Goal: Task Accomplishment & Management: Complete application form

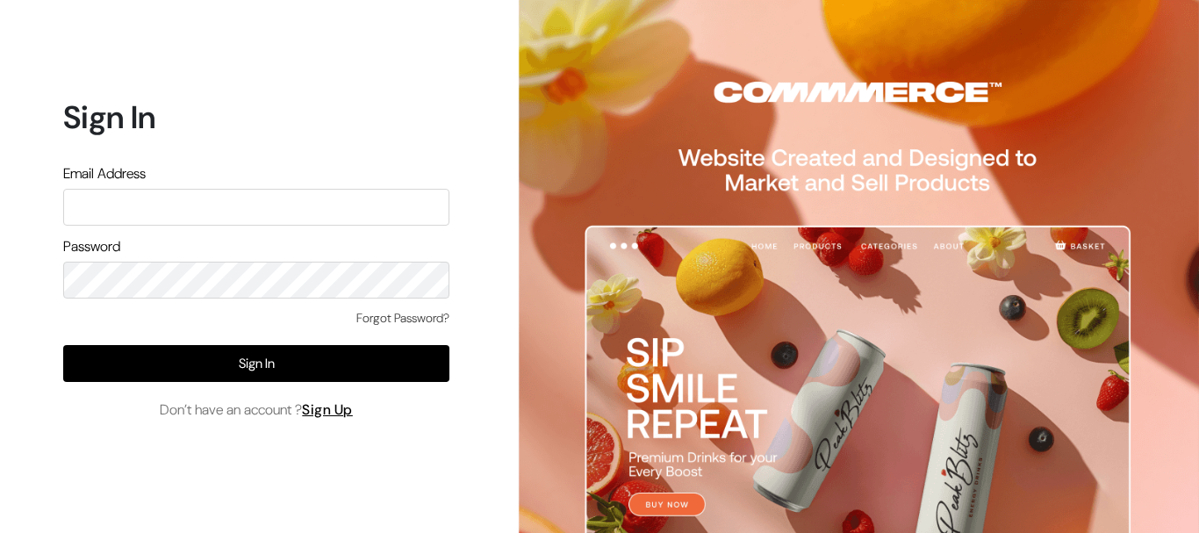
click at [333, 215] on input "text" at bounding box center [256, 207] width 386 height 37
type input "admin@shahbookhouse.com"
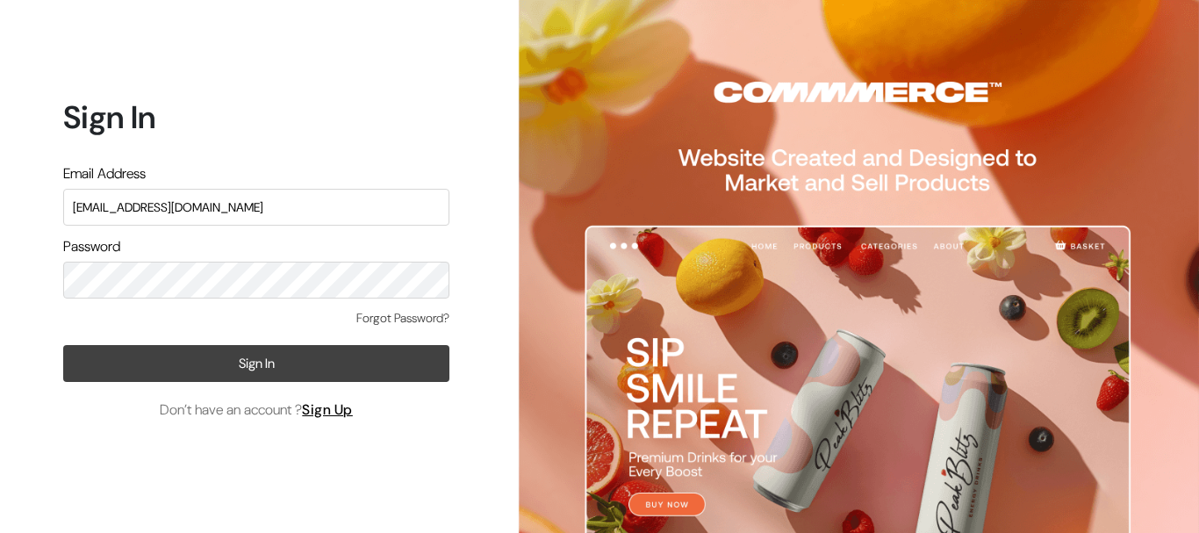
click at [320, 369] on button "Sign In" at bounding box center [256, 363] width 386 height 37
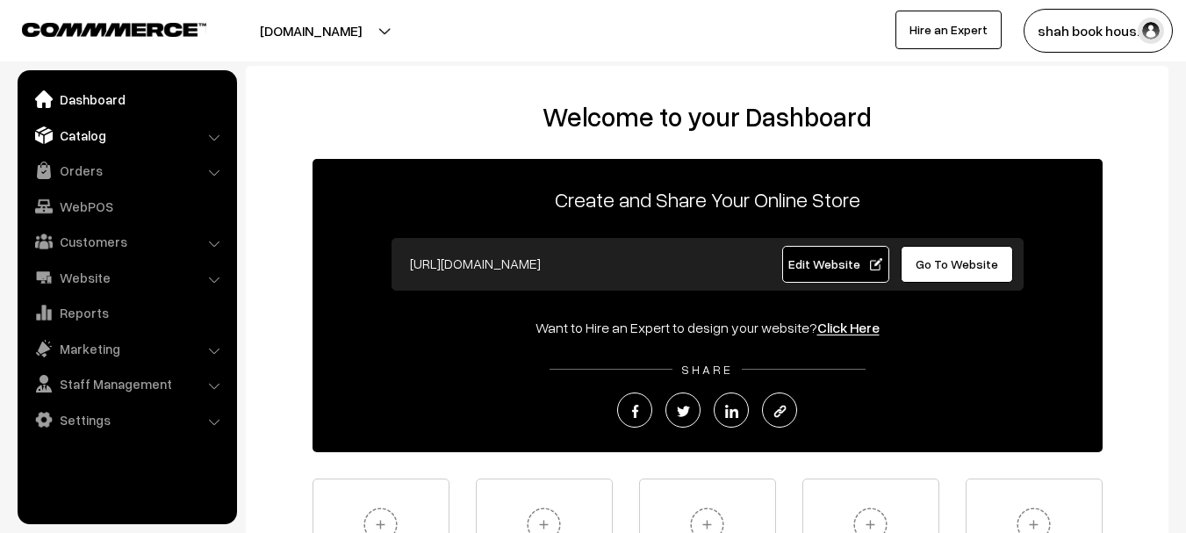
click at [104, 132] on link "Catalog" at bounding box center [126, 135] width 209 height 32
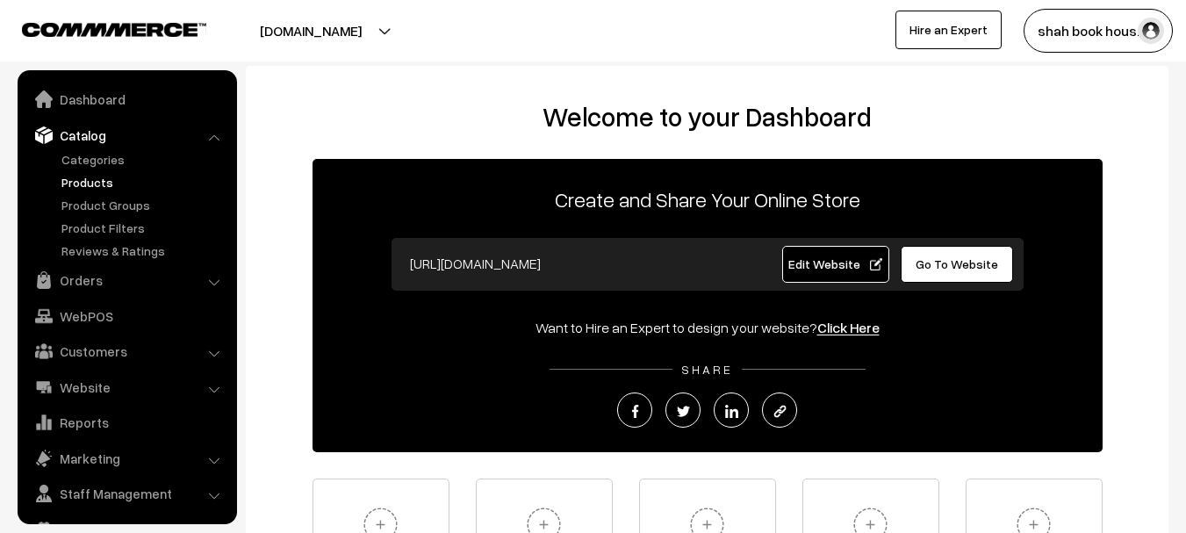
click at [100, 184] on link "Products" at bounding box center [144, 182] width 174 height 18
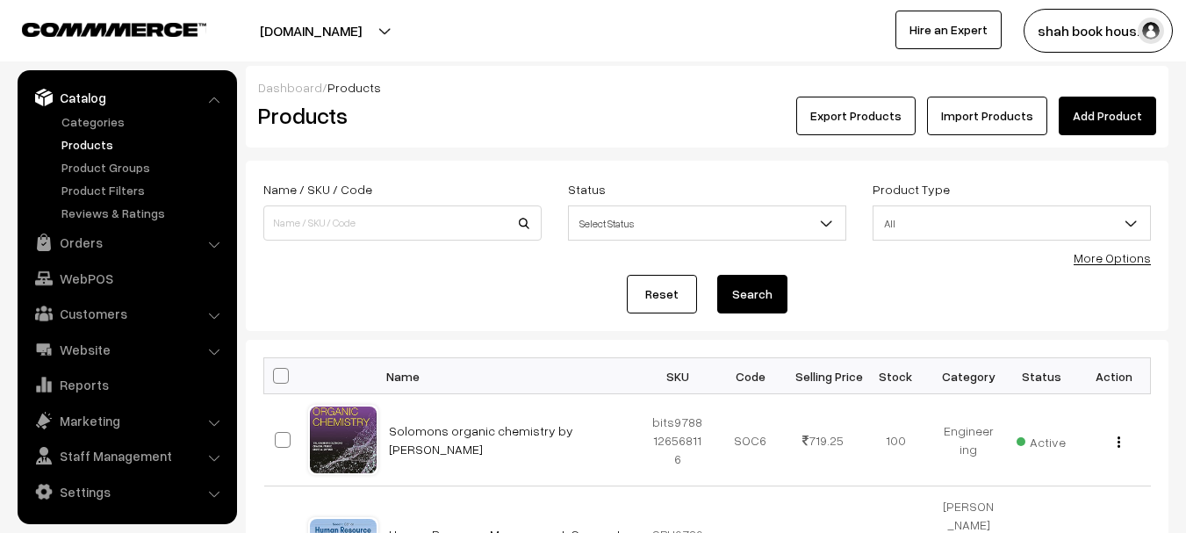
click at [353, 300] on div "Reset Search" at bounding box center [707, 294] width 888 height 39
click at [1122, 115] on link "Add Product" at bounding box center [1107, 116] width 97 height 39
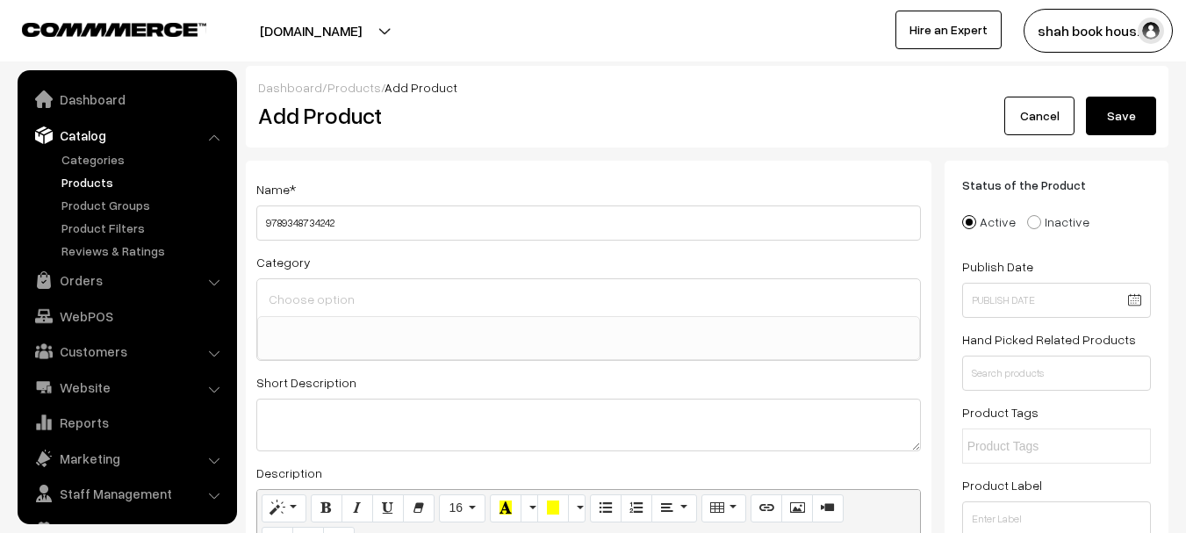
select select
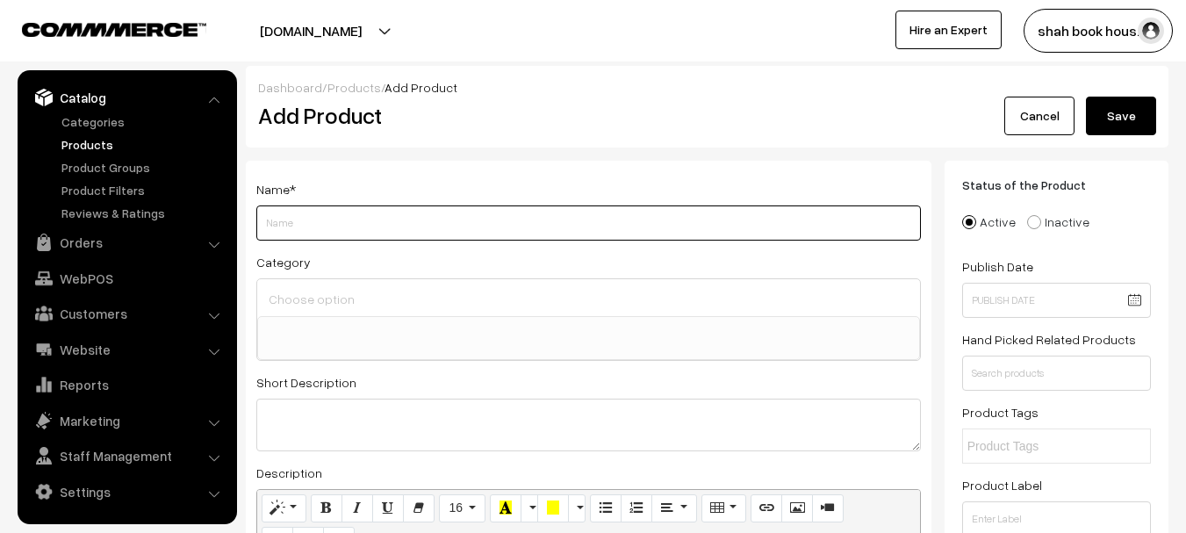
paste input "Biopharmaceutics and Pharmacokinetics, Revised Edition"
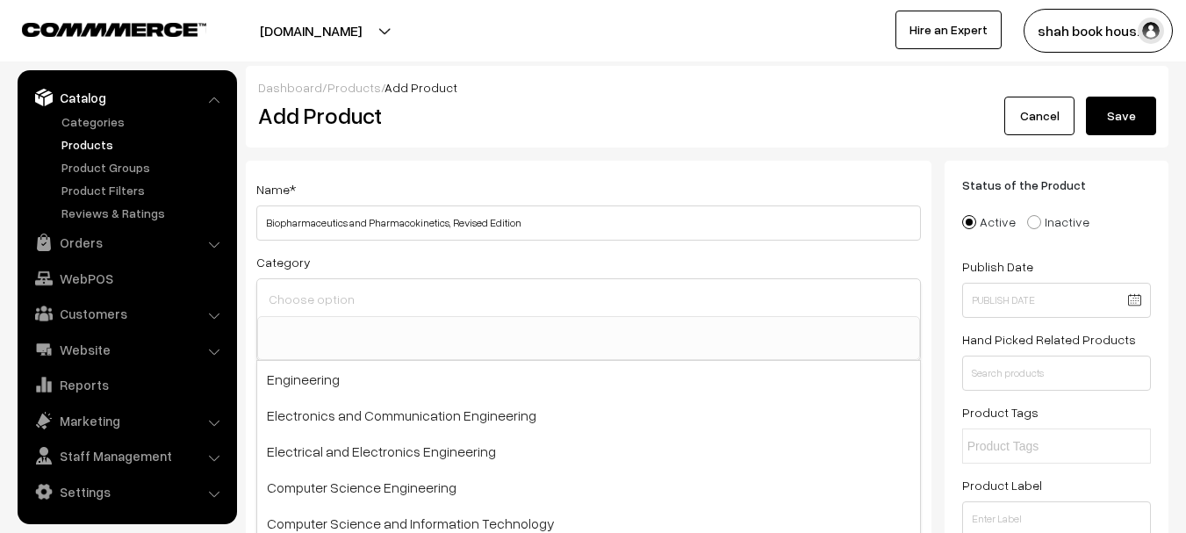
click at [592, 243] on div "Name * Biopharmaceutics and Pharmacokinetics, Revised Edition Category Engineer…" at bounding box center [589, 489] width 686 height 657
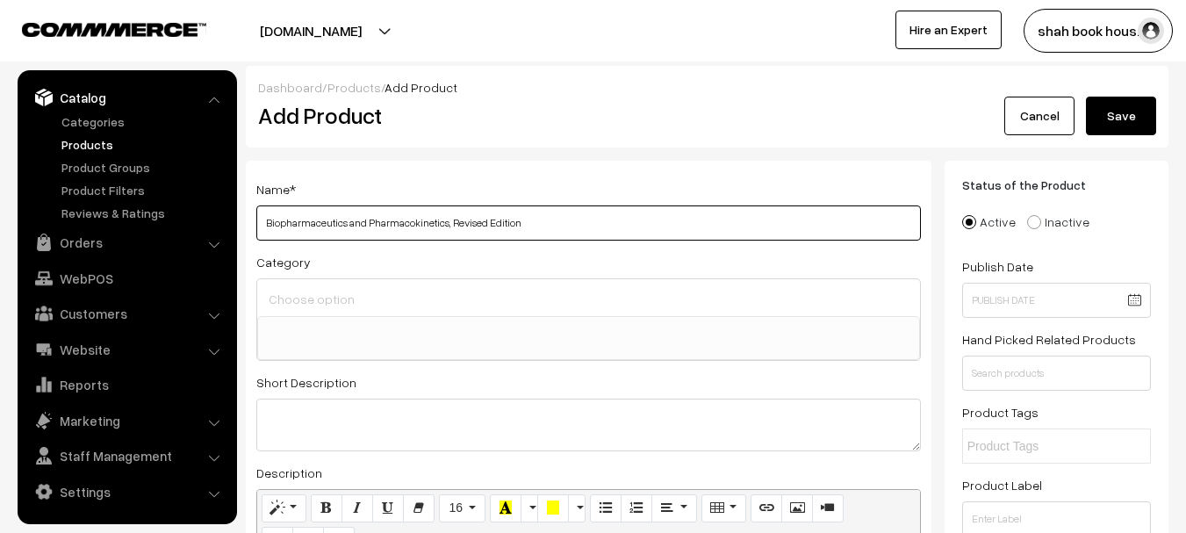
click at [602, 222] on input "Biopharmaceutics and Pharmacokinetics, Revised Edition" at bounding box center [588, 222] width 665 height 35
paste input "Kamla Pathak"
paste input "Ravi Shankar"
paste input "Monika Joshi"
paste input "Pharmaceutics"
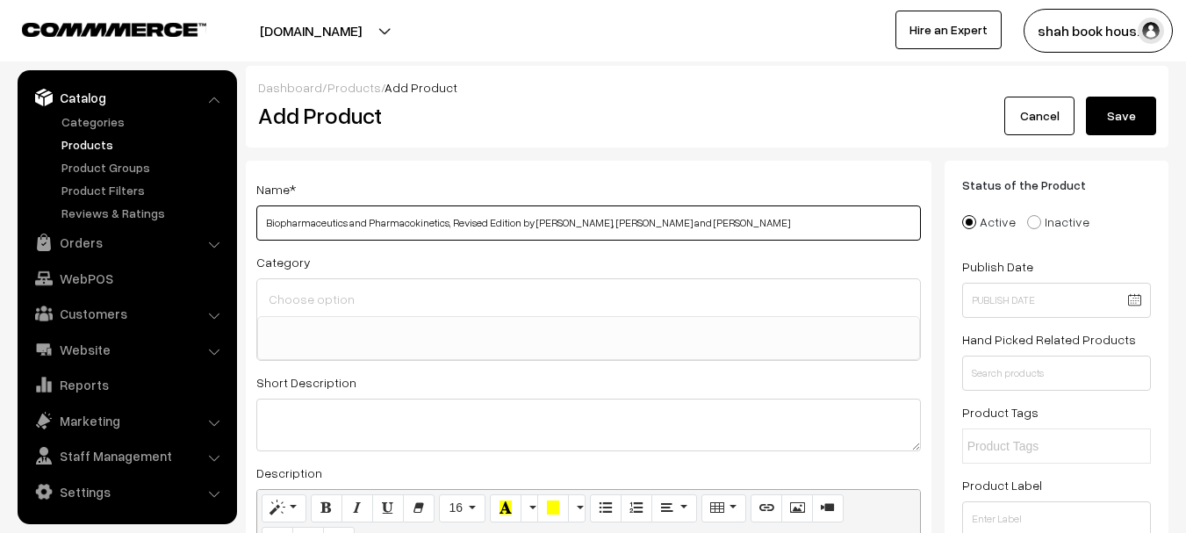
type input "Biopharmaceutics and Pharmacokinetics, Revised Edition by Kamla Pathak, Ravi Sh…"
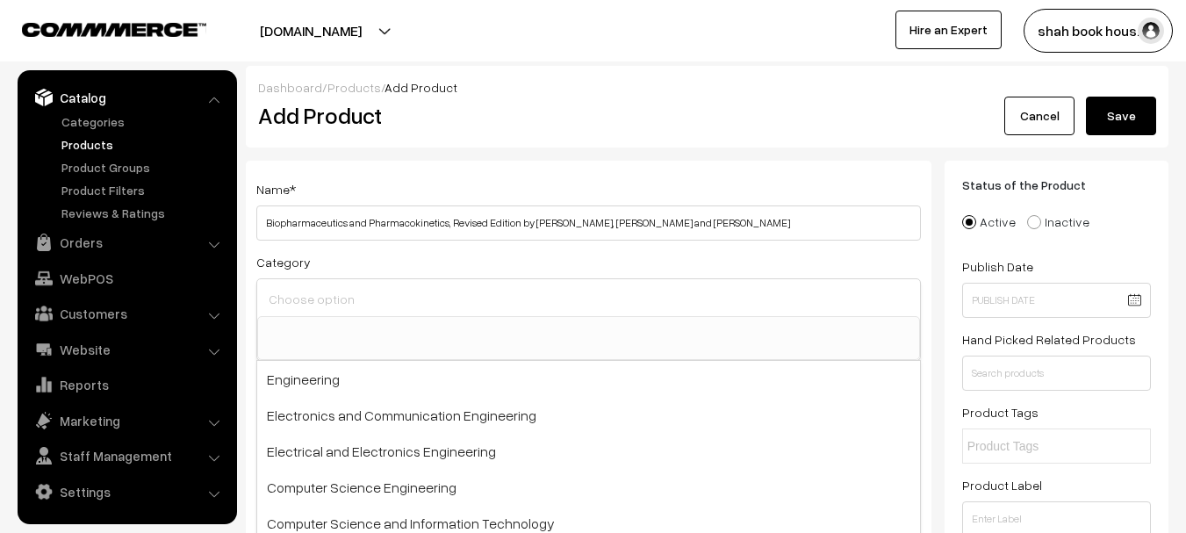
click at [418, 306] on input at bounding box center [588, 298] width 649 height 25
paste input "Pharmaceutics"
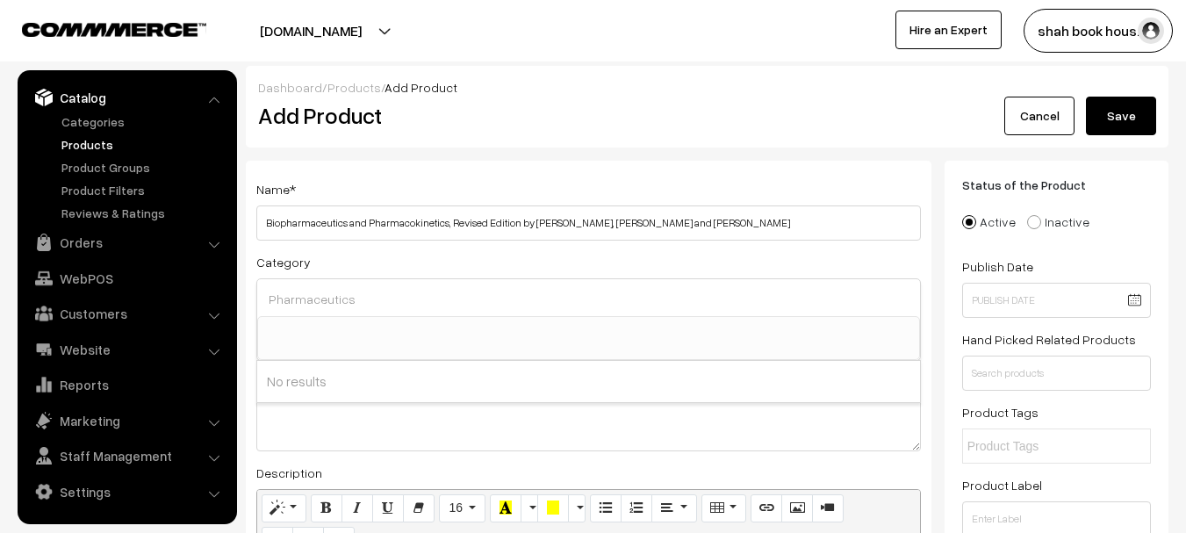
scroll to position [263, 0]
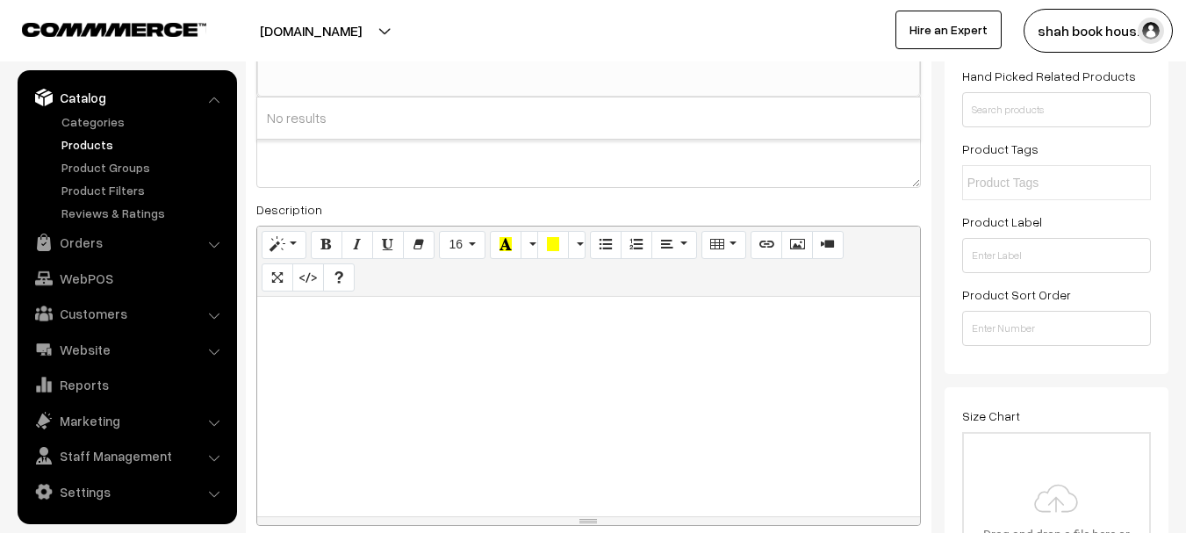
type input "Pharmaceutics"
click at [384, 346] on div at bounding box center [588, 407] width 663 height 220
paste div
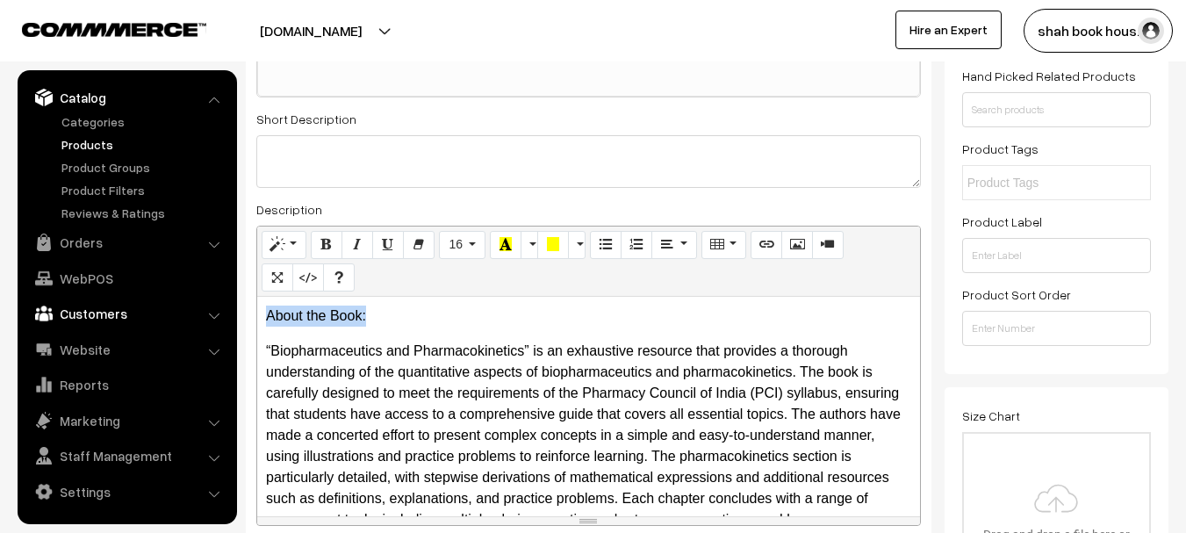
drag, startPoint x: 396, startPoint y: 309, endPoint x: 401, endPoint y: 258, distance: 51.2
click at [328, 237] on icon "Bold (CTRL+B)" at bounding box center [326, 244] width 12 height 14
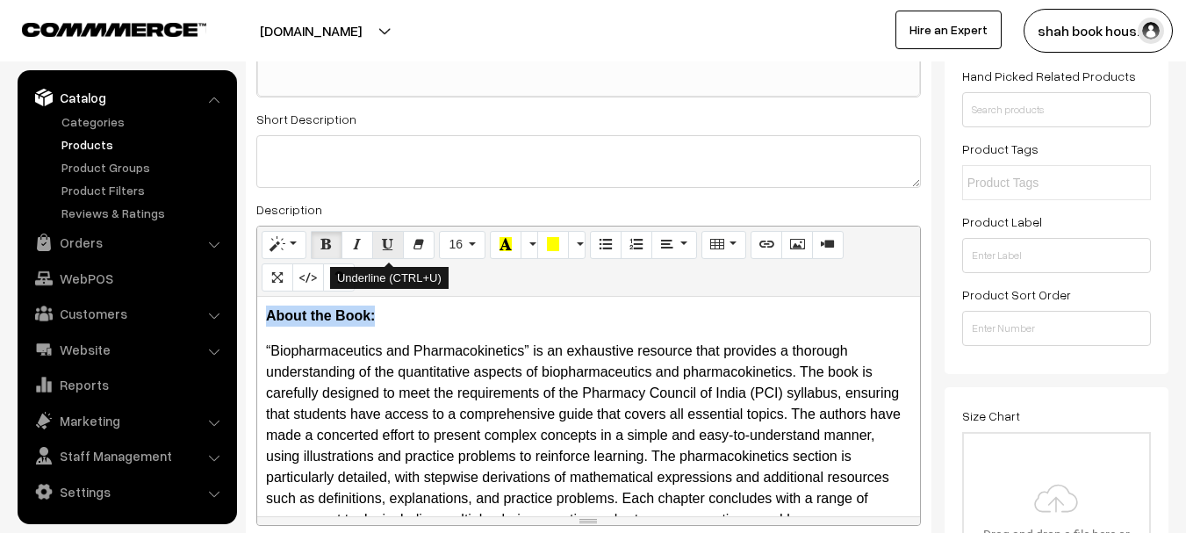
click at [384, 242] on icon "Underline (CTRL+U)" at bounding box center [388, 244] width 12 height 14
click at [559, 410] on p "“Biopharmaceutics and Pharmacokinetics” is an exhaustive resource that provides…" at bounding box center [588, 446] width 645 height 211
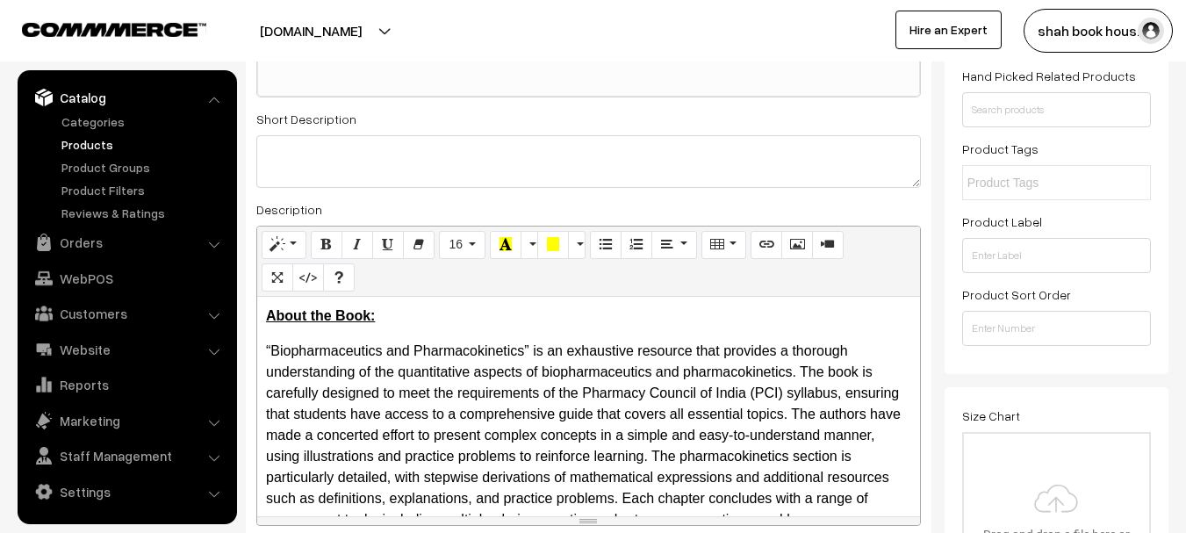
scroll to position [114, 0]
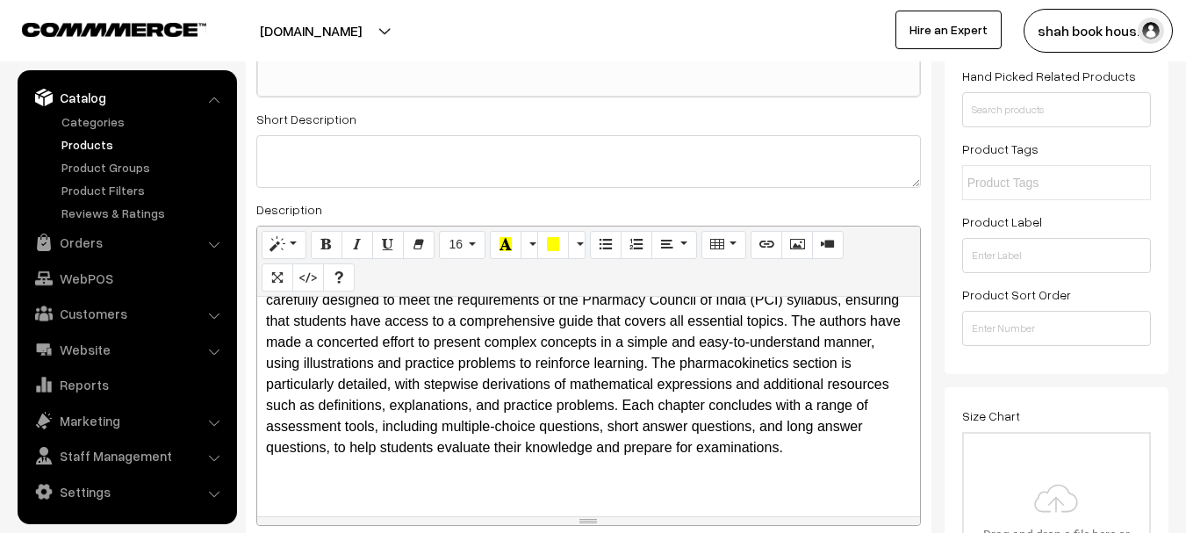
drag, startPoint x: 400, startPoint y: 463, endPoint x: 415, endPoint y: 446, distance: 22.4
click at [401, 463] on div "About the Book: “Biopharmaceutics and Pharmacokinetics” is an exhaustive resou…" at bounding box center [588, 407] width 663 height 220
click at [415, 446] on p "“Biopharmaceutics and Pharmacokinetics” is an exhaustive resource that provides…" at bounding box center [588, 353] width 645 height 211
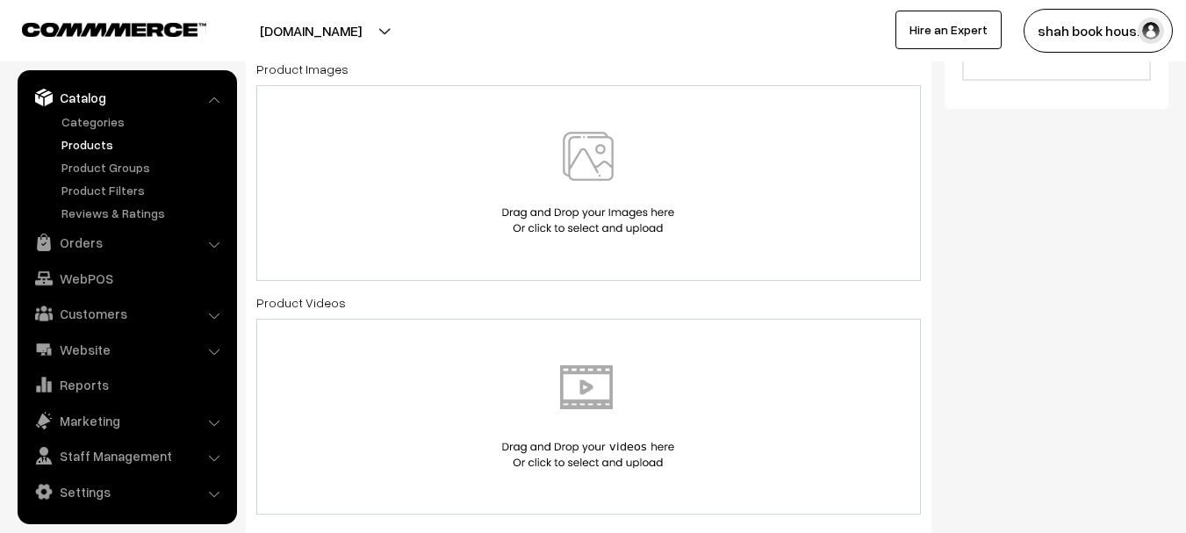
scroll to position [702, 0]
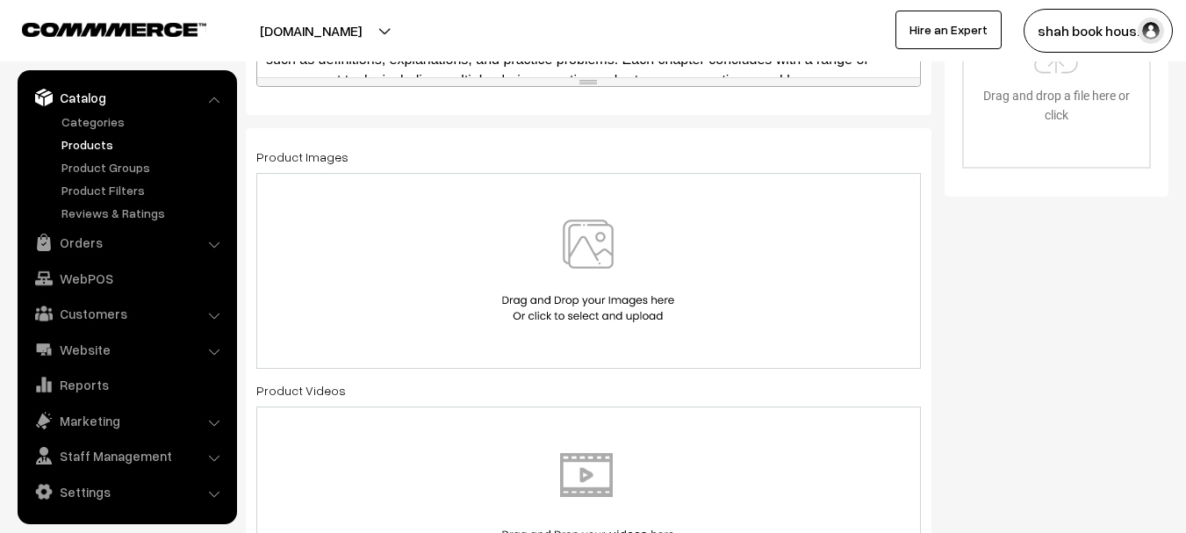
click at [574, 274] on img at bounding box center [588, 271] width 181 height 103
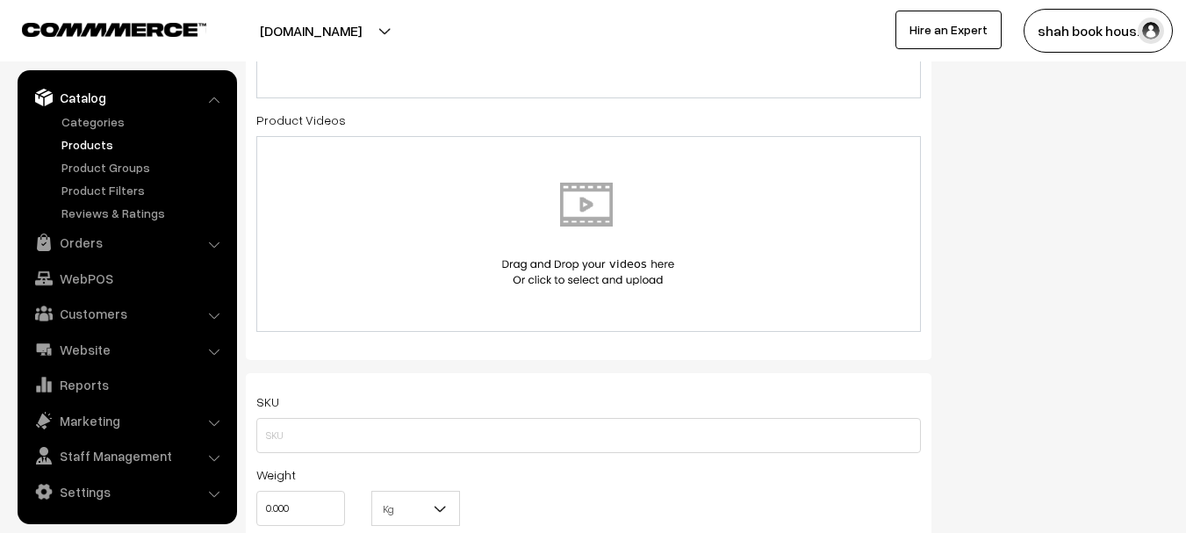
scroll to position [1229, 0]
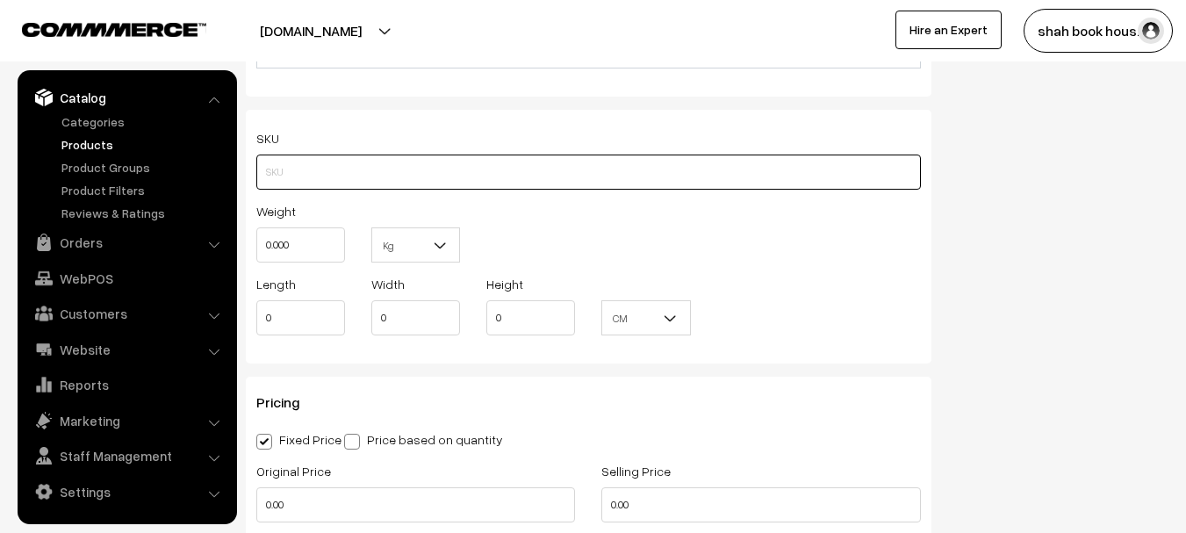
click at [309, 167] on input "text" at bounding box center [588, 172] width 665 height 35
paste input "9789348734242"
type input "BSP9789348734242"
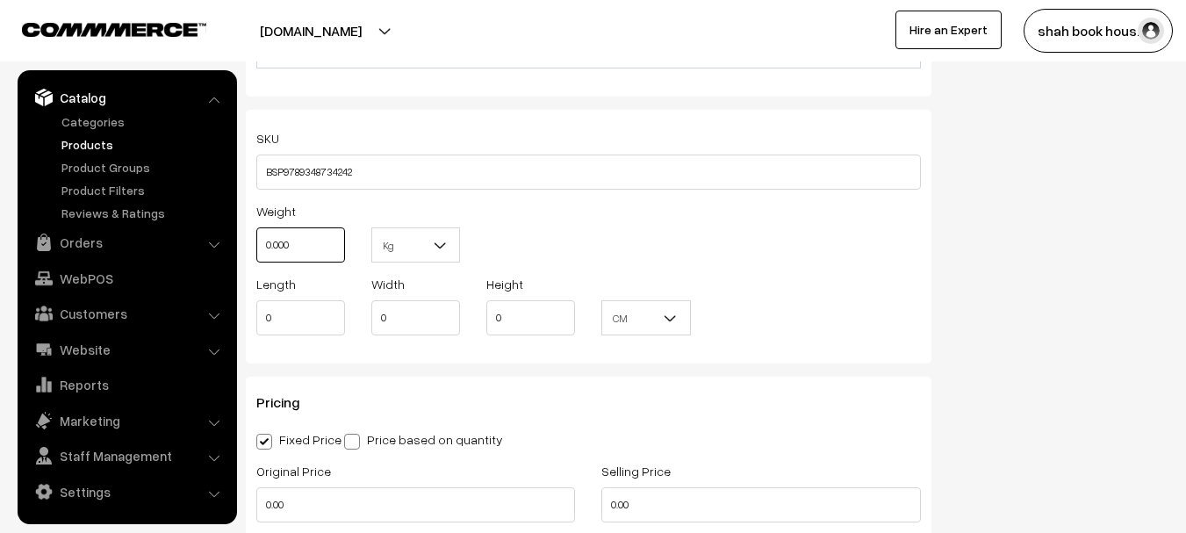
drag, startPoint x: 314, startPoint y: 241, endPoint x: 208, endPoint y: 230, distance: 106.8
click at [250, 240] on div "Weight 0.000" at bounding box center [300, 236] width 115 height 73
type input "1"
drag, startPoint x: 287, startPoint y: 327, endPoint x: 258, endPoint y: 327, distance: 29.0
click at [258, 327] on input "0" at bounding box center [300, 317] width 89 height 35
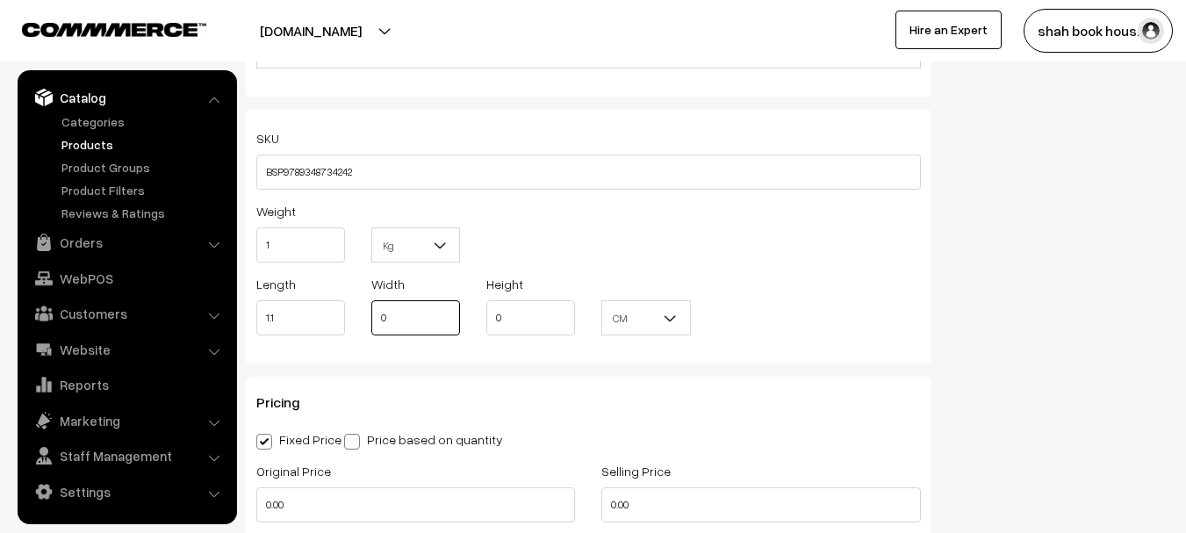
type input "1.10"
type input "6"
type input "9"
click at [669, 302] on span at bounding box center [678, 323] width 18 height 44
select select "2"
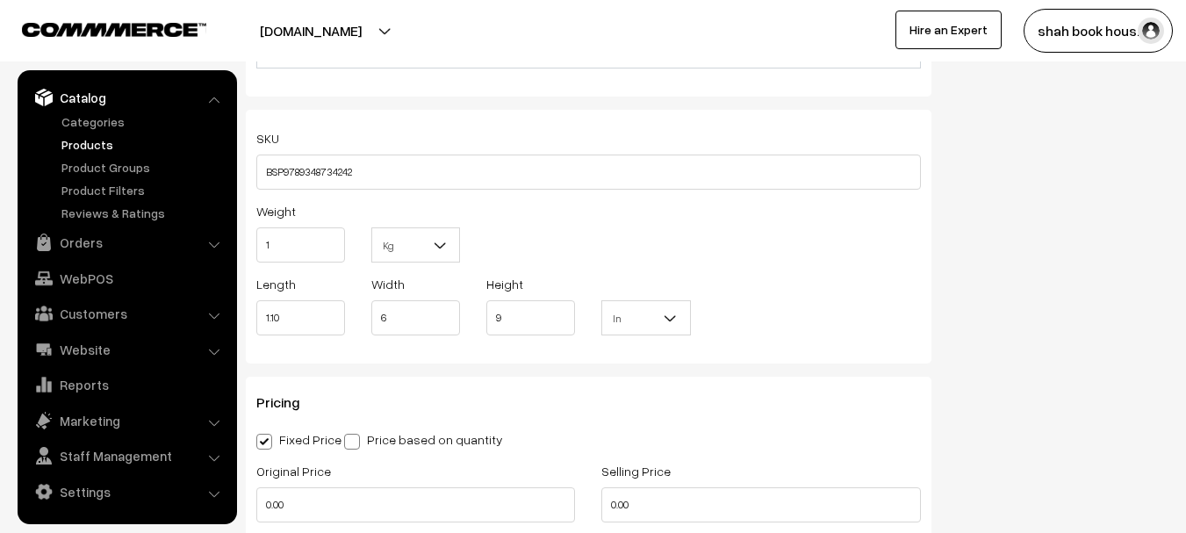
scroll to position [1317, 0]
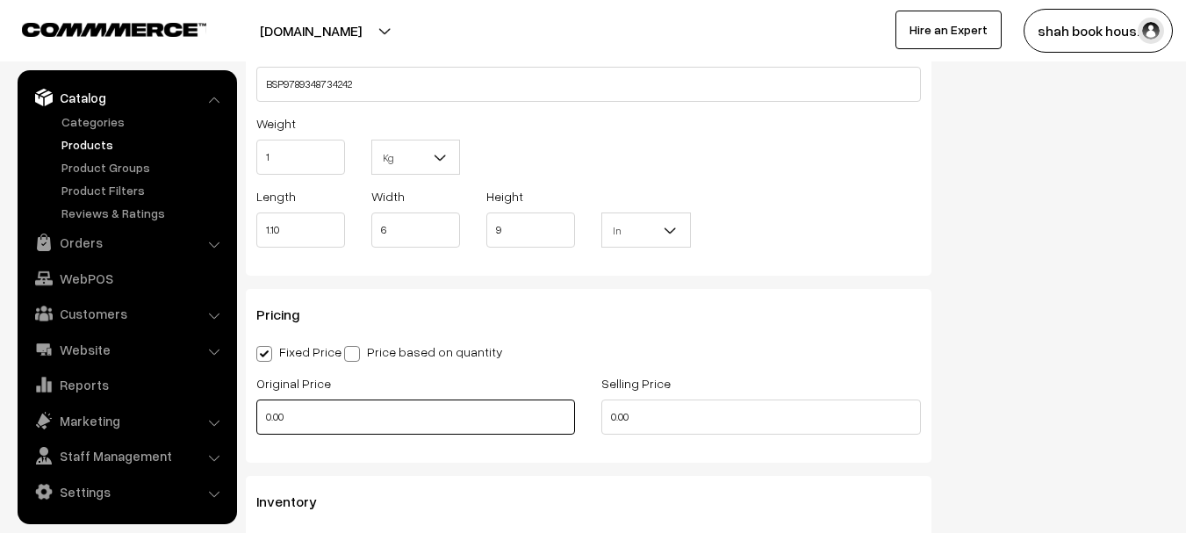
drag, startPoint x: 286, startPoint y: 414, endPoint x: 243, endPoint y: 420, distance: 43.5
type input "0"
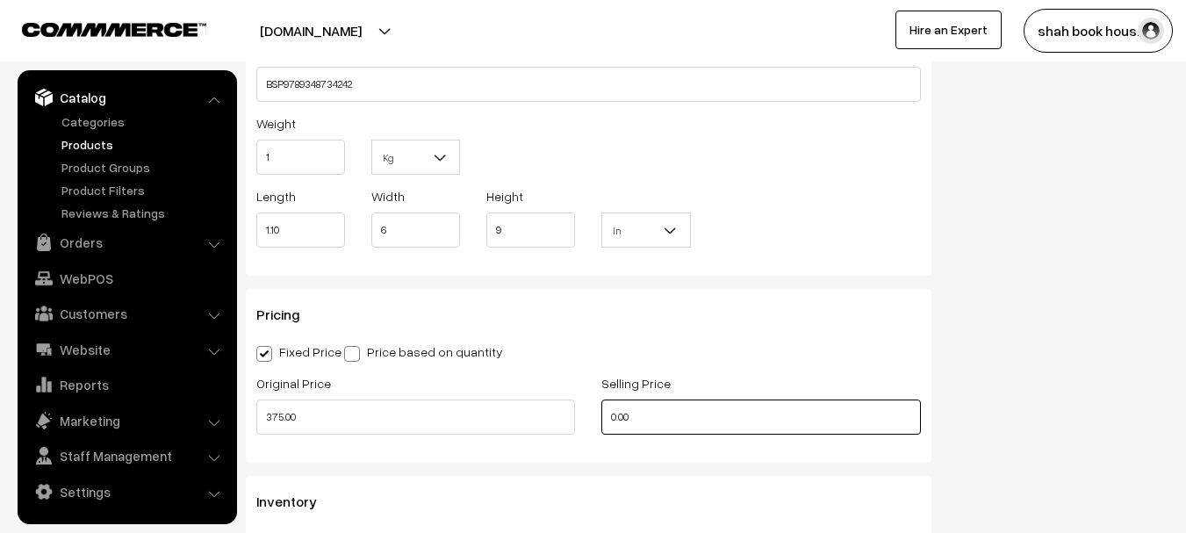
type input "375"
click at [665, 414] on input "0.00" at bounding box center [760, 417] width 319 height 35
type input "318.75"
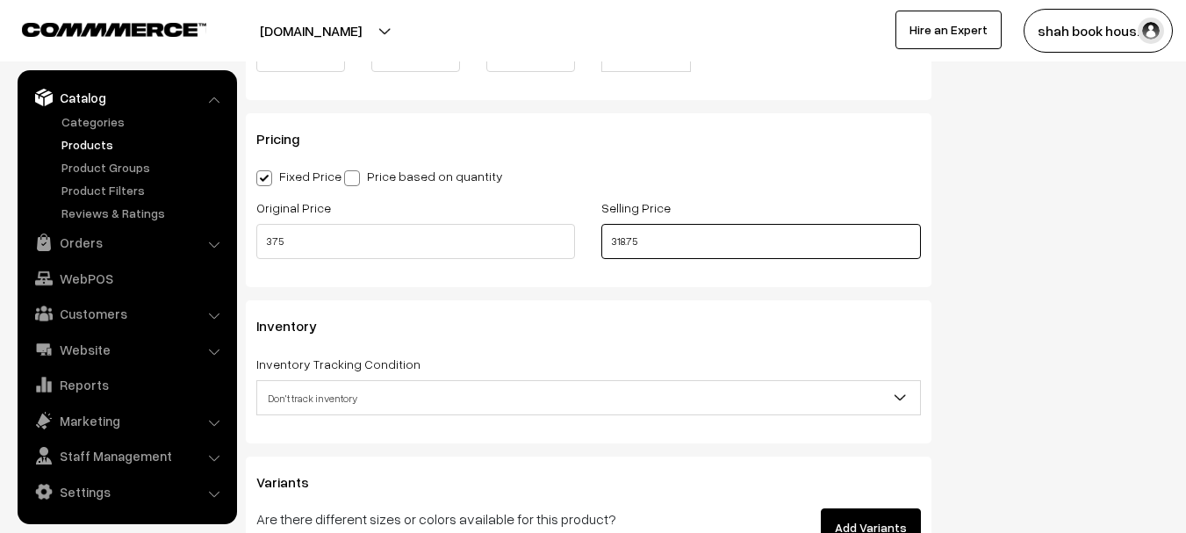
scroll to position [1580, 0]
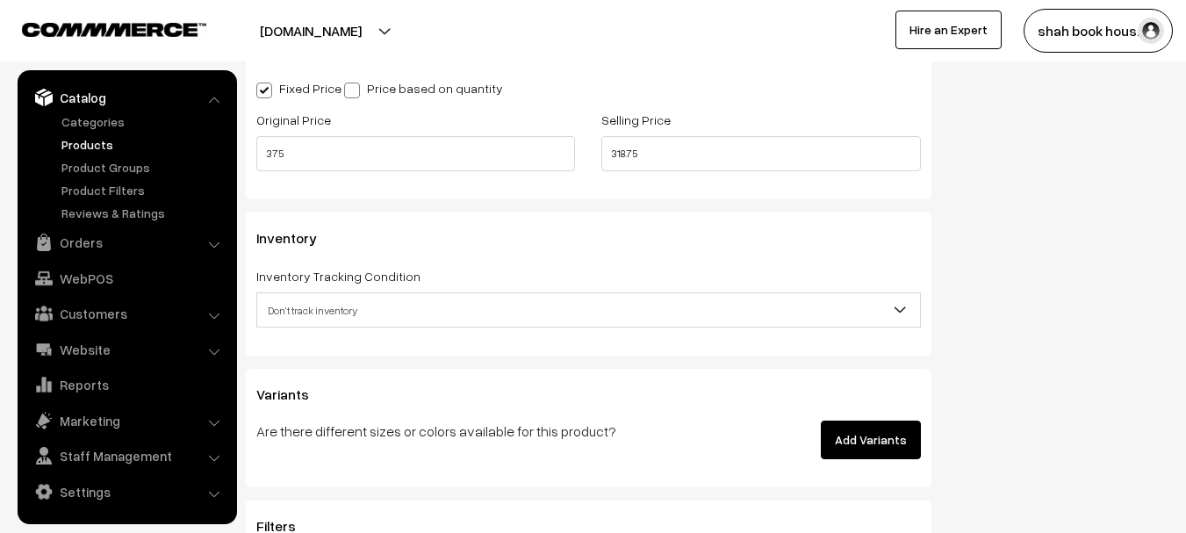
click at [292, 314] on span "Don't track inventory" at bounding box center [588, 310] width 663 height 31
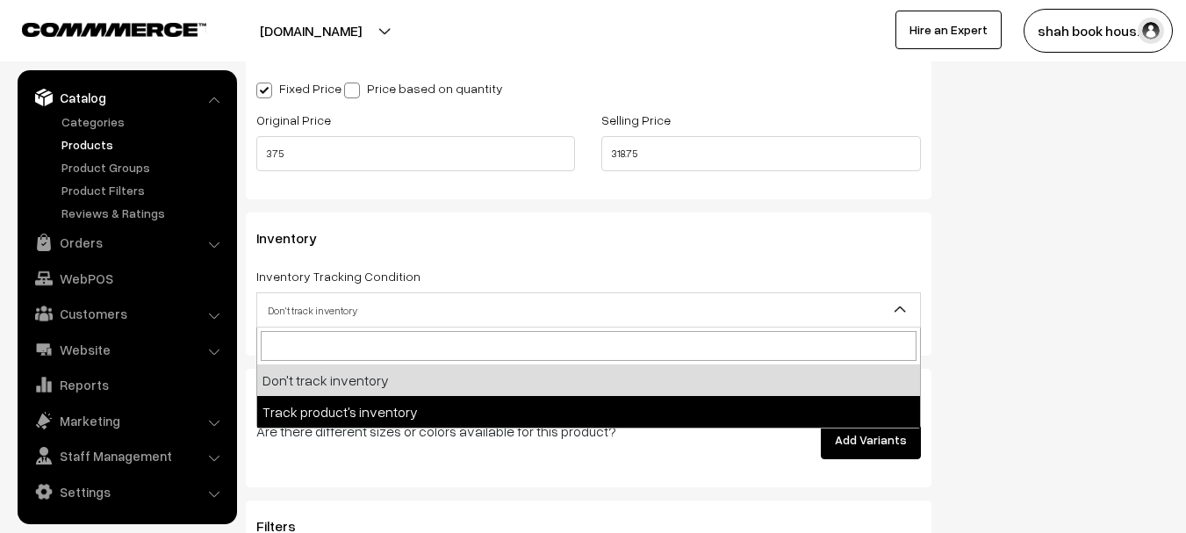
select select "2"
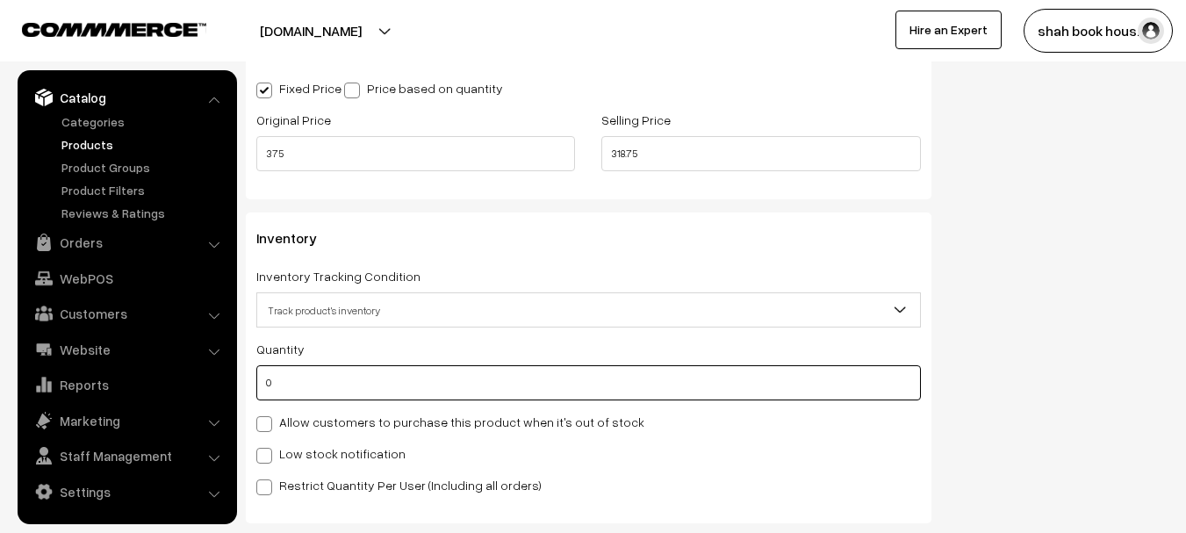
drag, startPoint x: 273, startPoint y: 385, endPoint x: 208, endPoint y: 385, distance: 65.0
click at [264, 385] on input "0" at bounding box center [588, 382] width 665 height 35
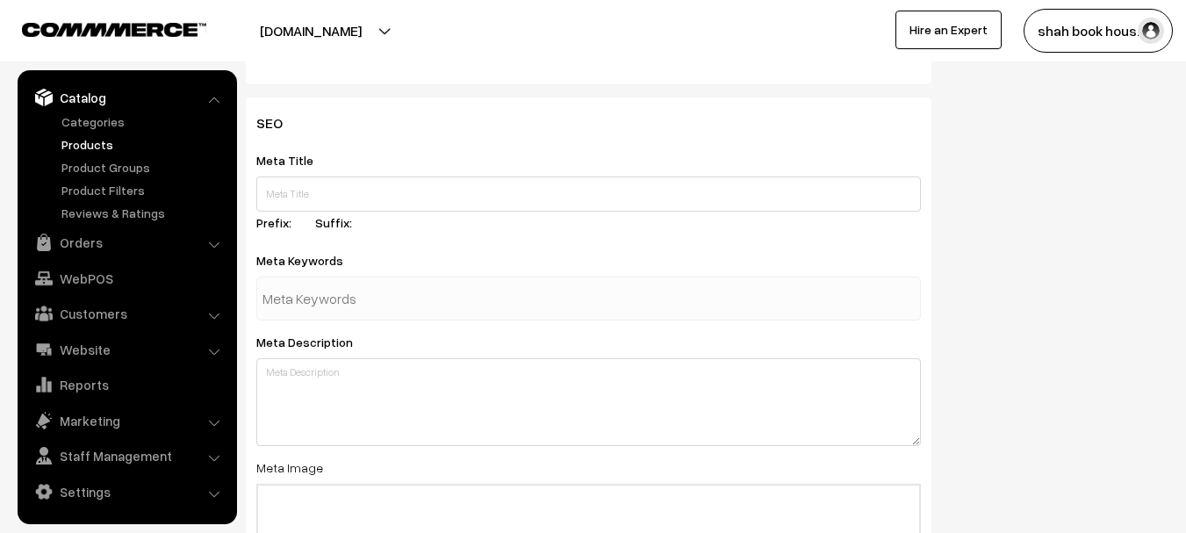
scroll to position [2628, 0]
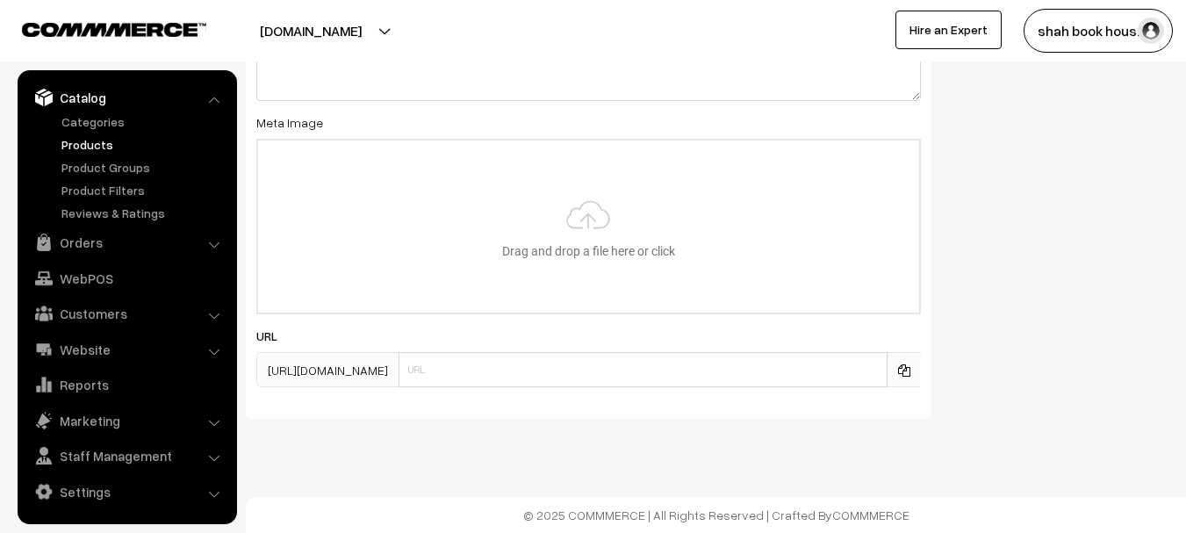
type input "151"
click at [550, 373] on input "text" at bounding box center [643, 369] width 489 height 35
paste input "9789348734242"
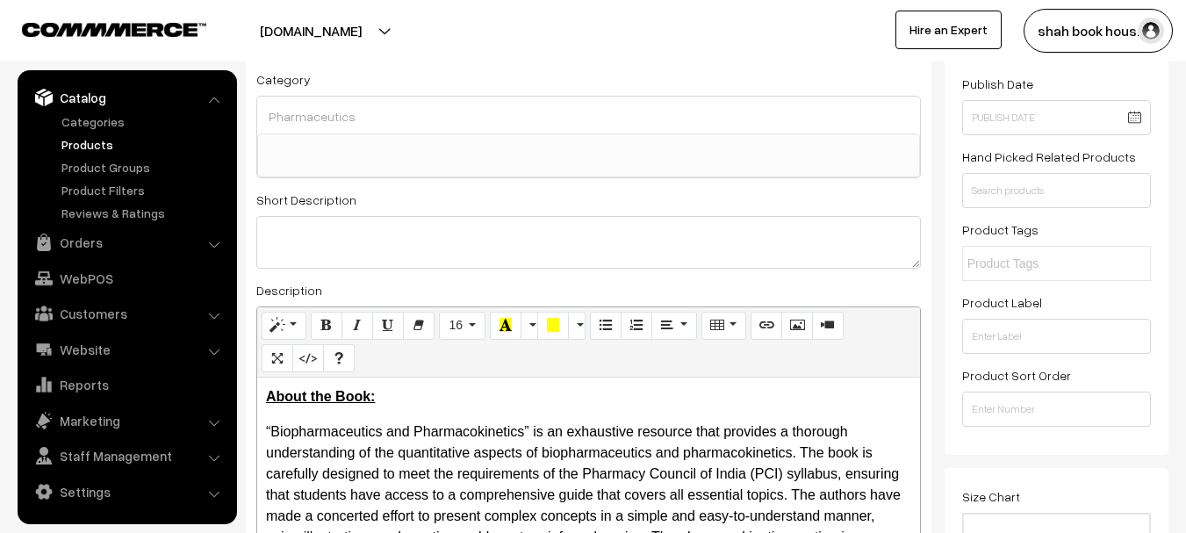
scroll to position [0, 0]
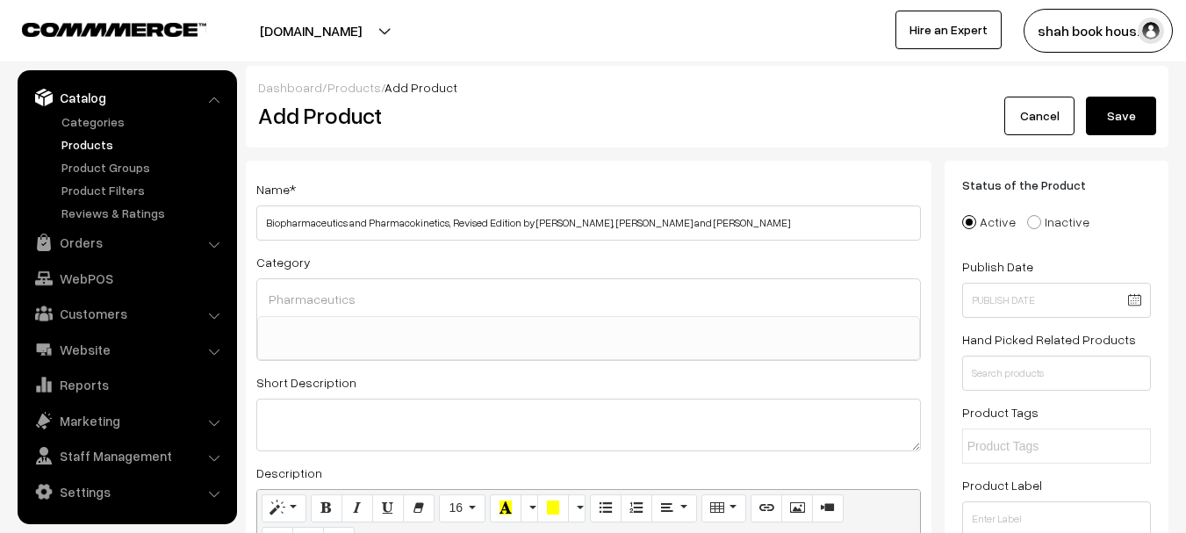
type input "9789348734242"
click at [1122, 109] on button "Save" at bounding box center [1121, 116] width 70 height 39
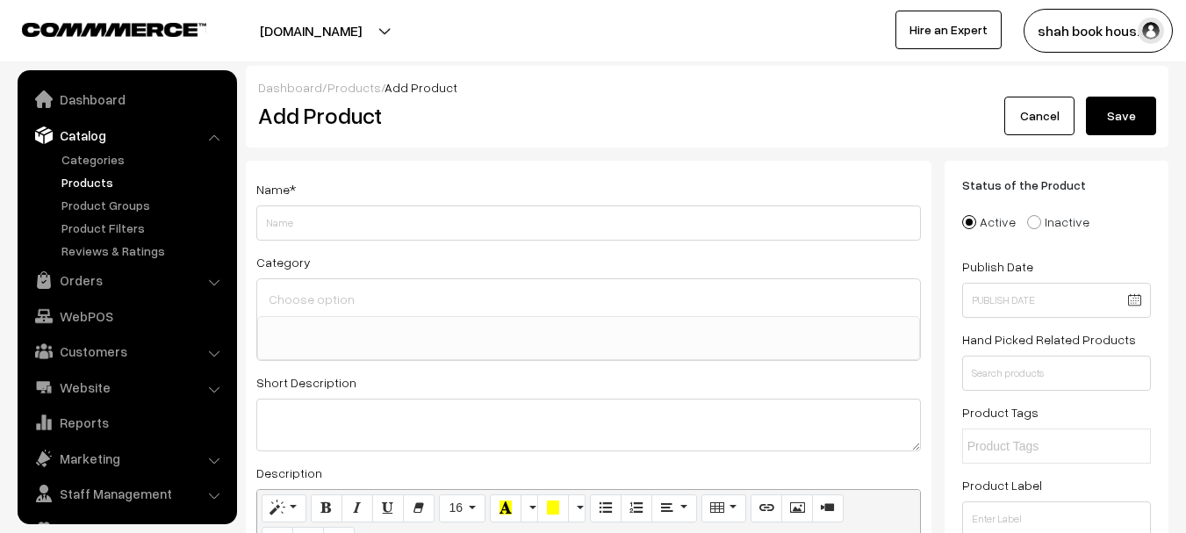
select select
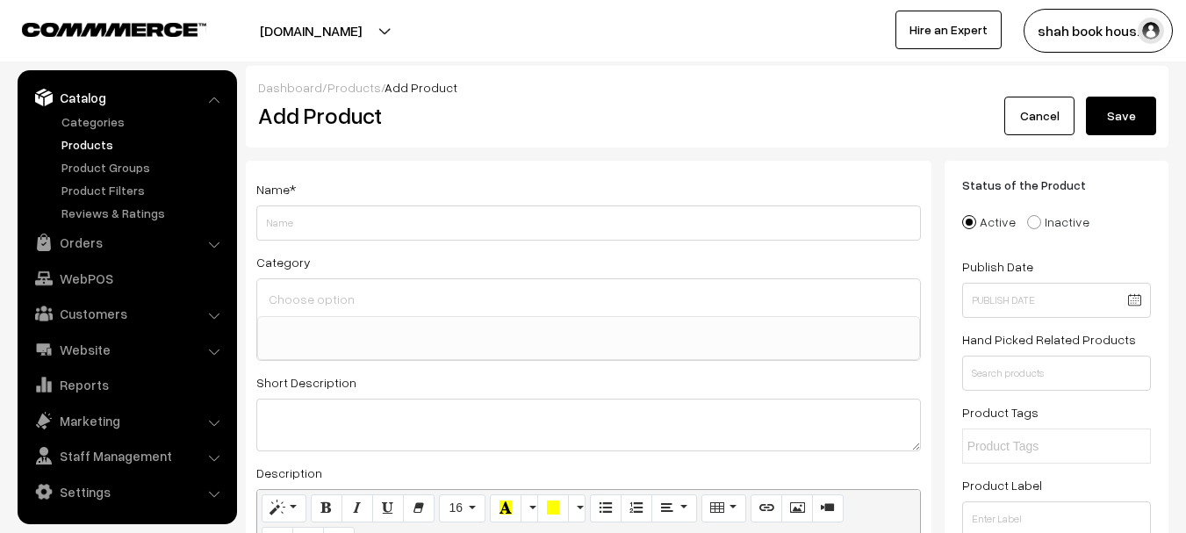
click at [104, 143] on link "Products" at bounding box center [144, 144] width 174 height 18
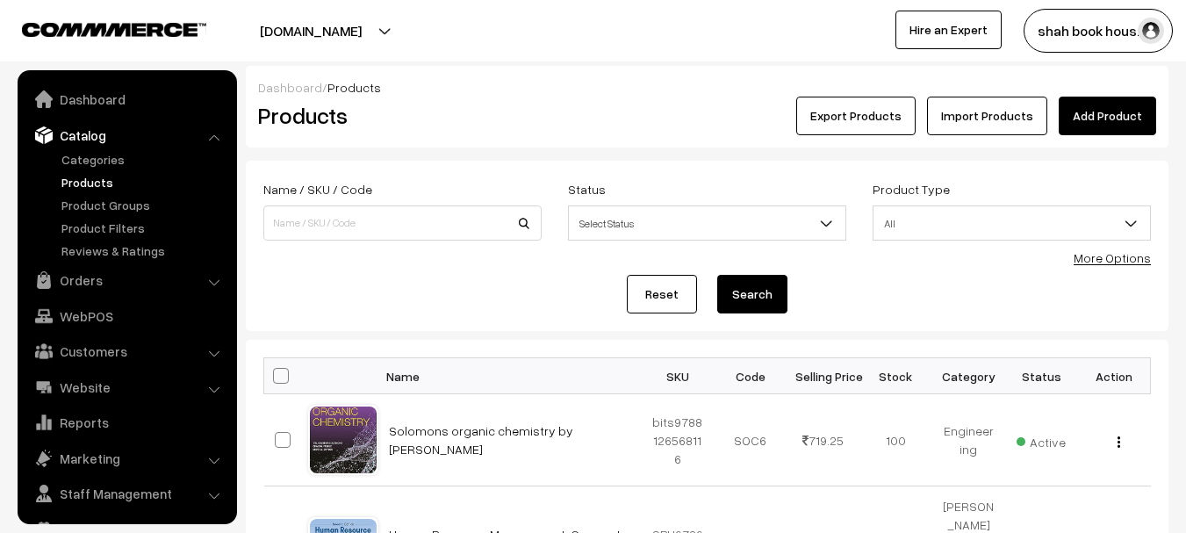
scroll to position [38, 0]
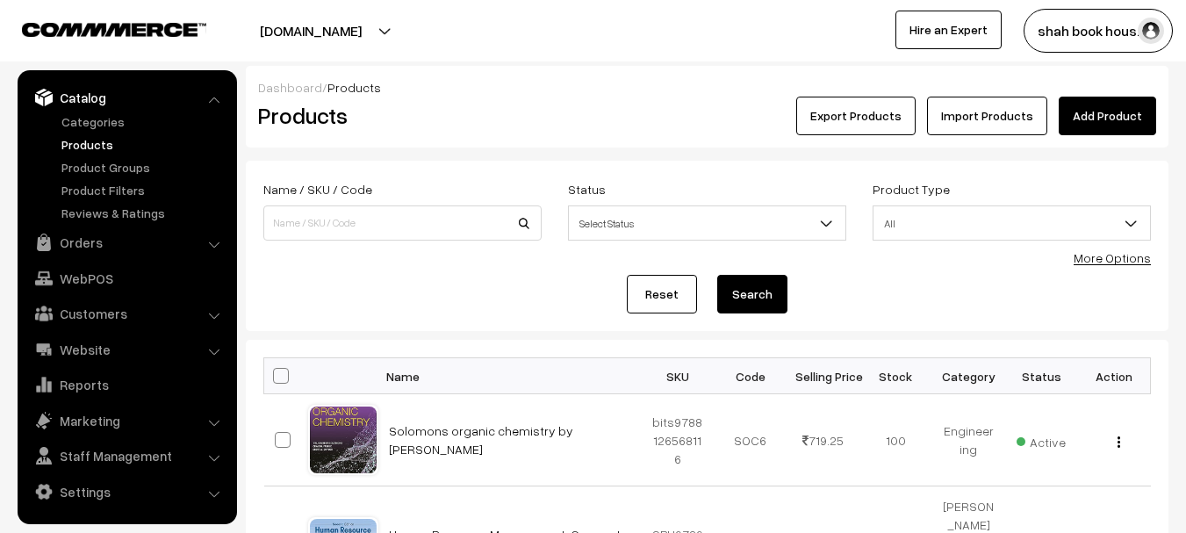
click at [463, 112] on h2 "Products" at bounding box center [399, 115] width 282 height 27
click at [83, 149] on link "Products" at bounding box center [144, 144] width 174 height 18
click at [342, 215] on input at bounding box center [402, 222] width 278 height 35
paste input "9789348734242"
type input "9789348734242"
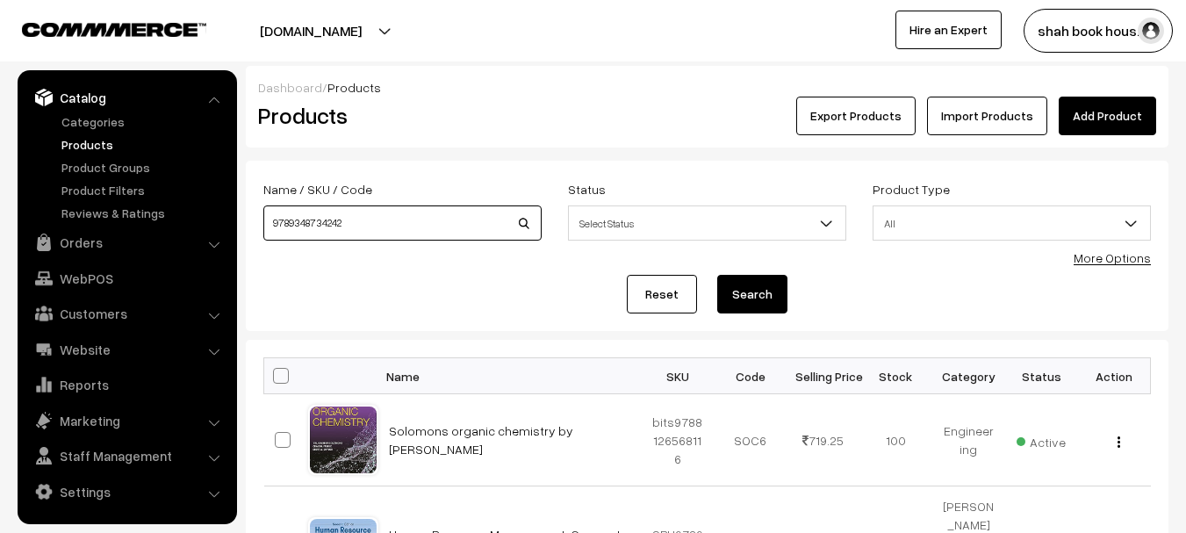
click at [717, 275] on button "Search" at bounding box center [752, 294] width 70 height 39
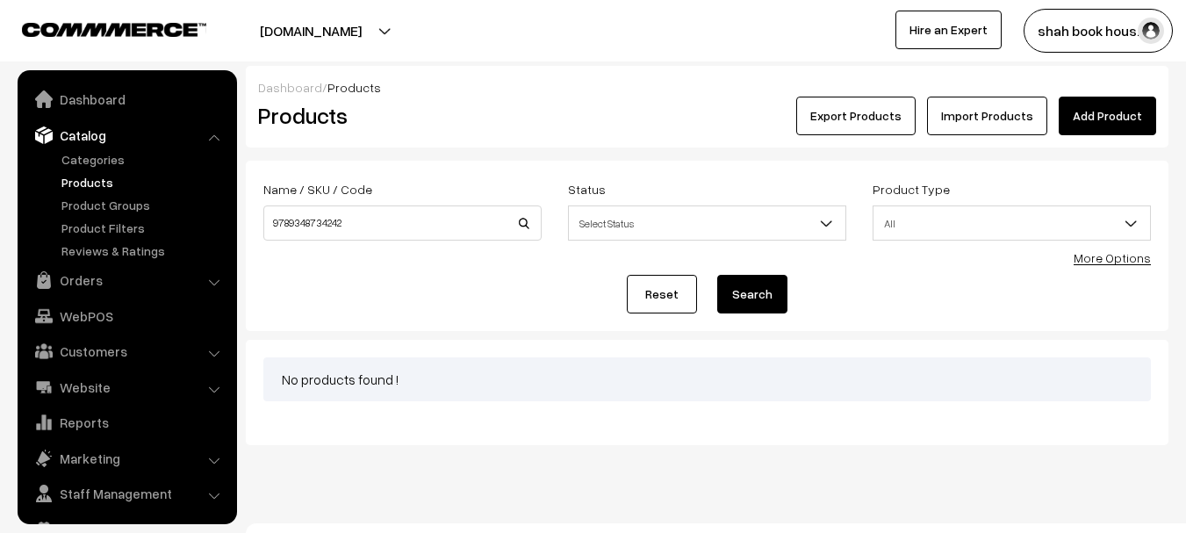
scroll to position [38, 0]
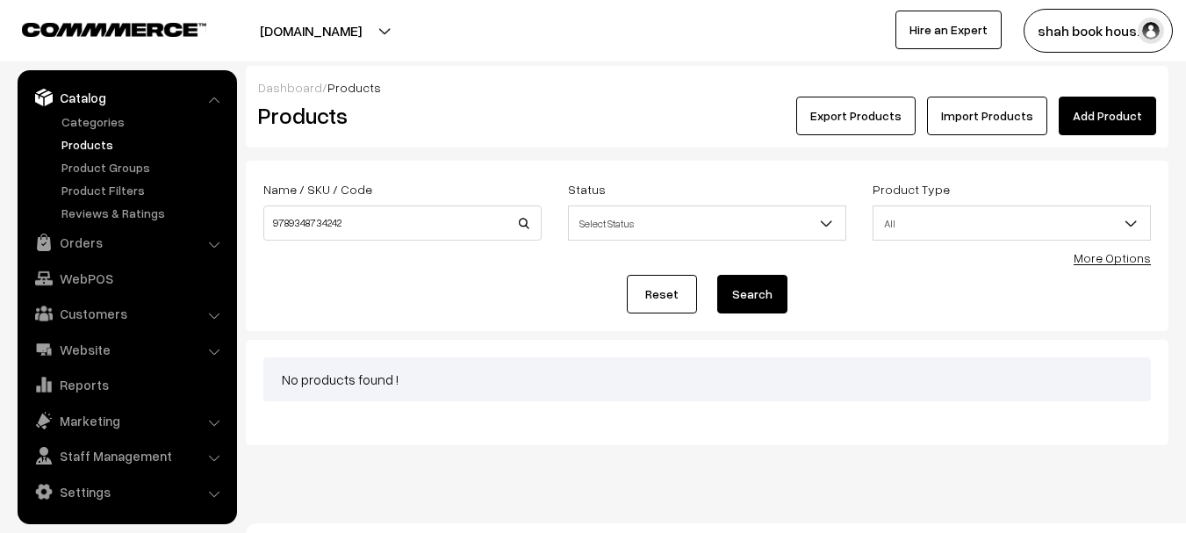
click at [475, 108] on h2 "Products" at bounding box center [399, 115] width 282 height 27
click at [486, 105] on h2 "Products" at bounding box center [399, 115] width 282 height 27
click at [505, 105] on h2 "Products" at bounding box center [399, 115] width 282 height 27
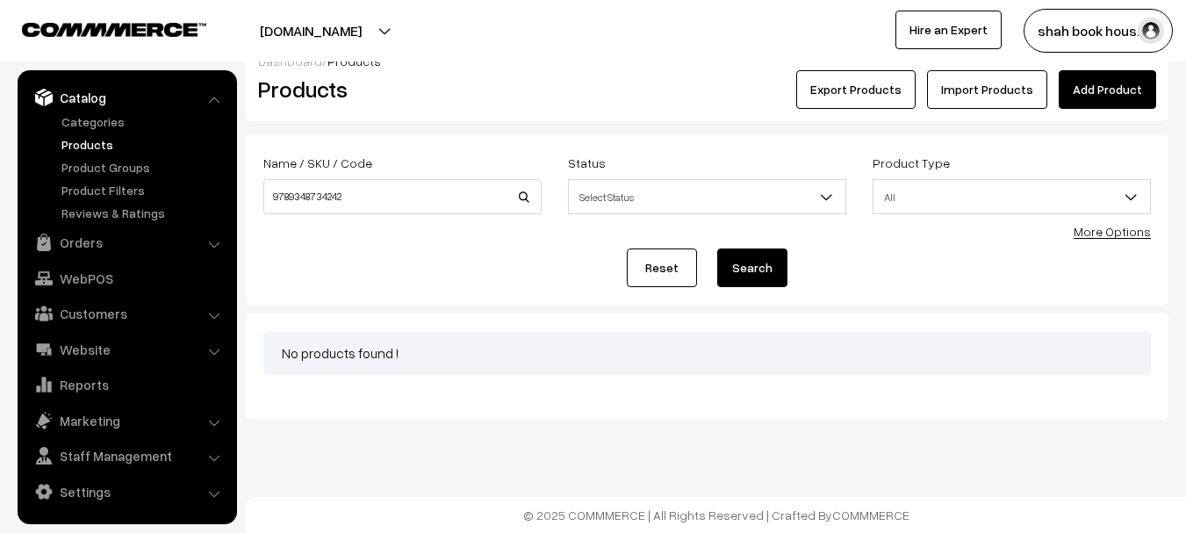
click at [87, 139] on link "Products" at bounding box center [144, 144] width 174 height 18
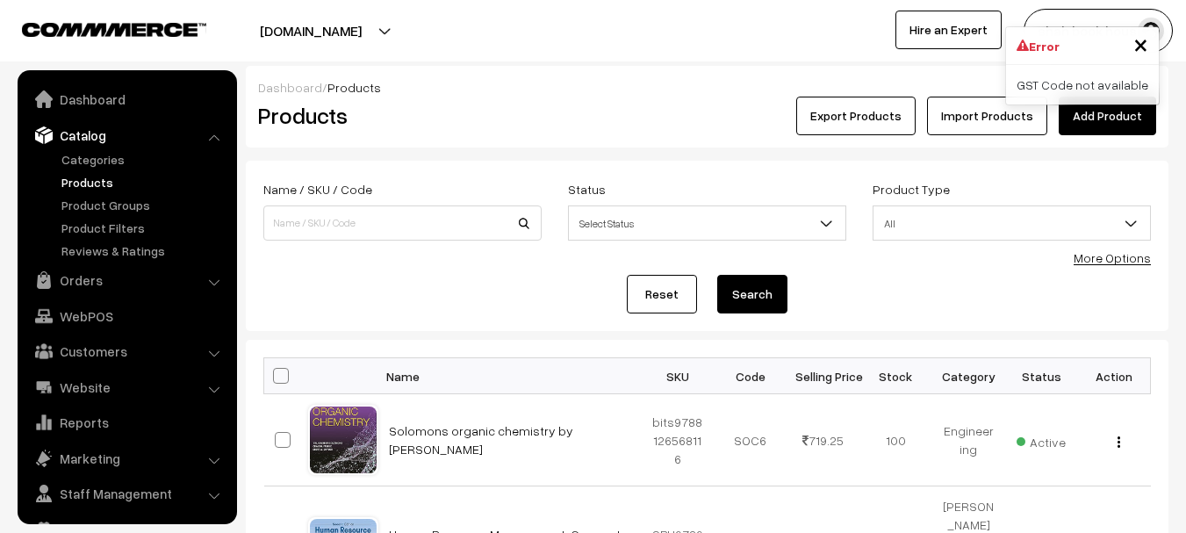
scroll to position [38, 0]
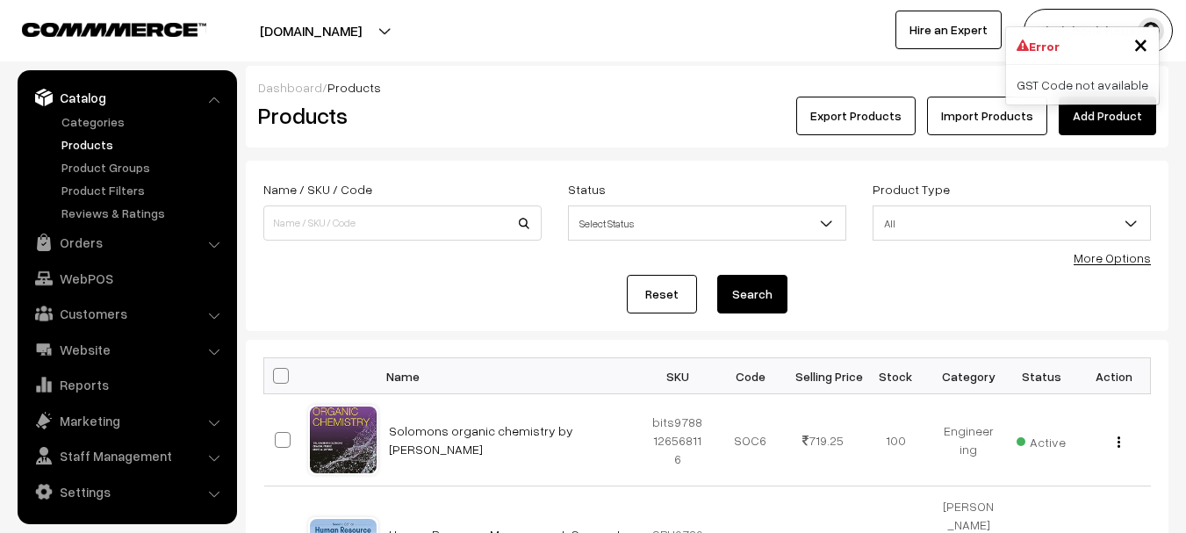
click at [410, 118] on h2 "Products" at bounding box center [399, 115] width 282 height 27
